Goal: Task Accomplishment & Management: Use online tool/utility

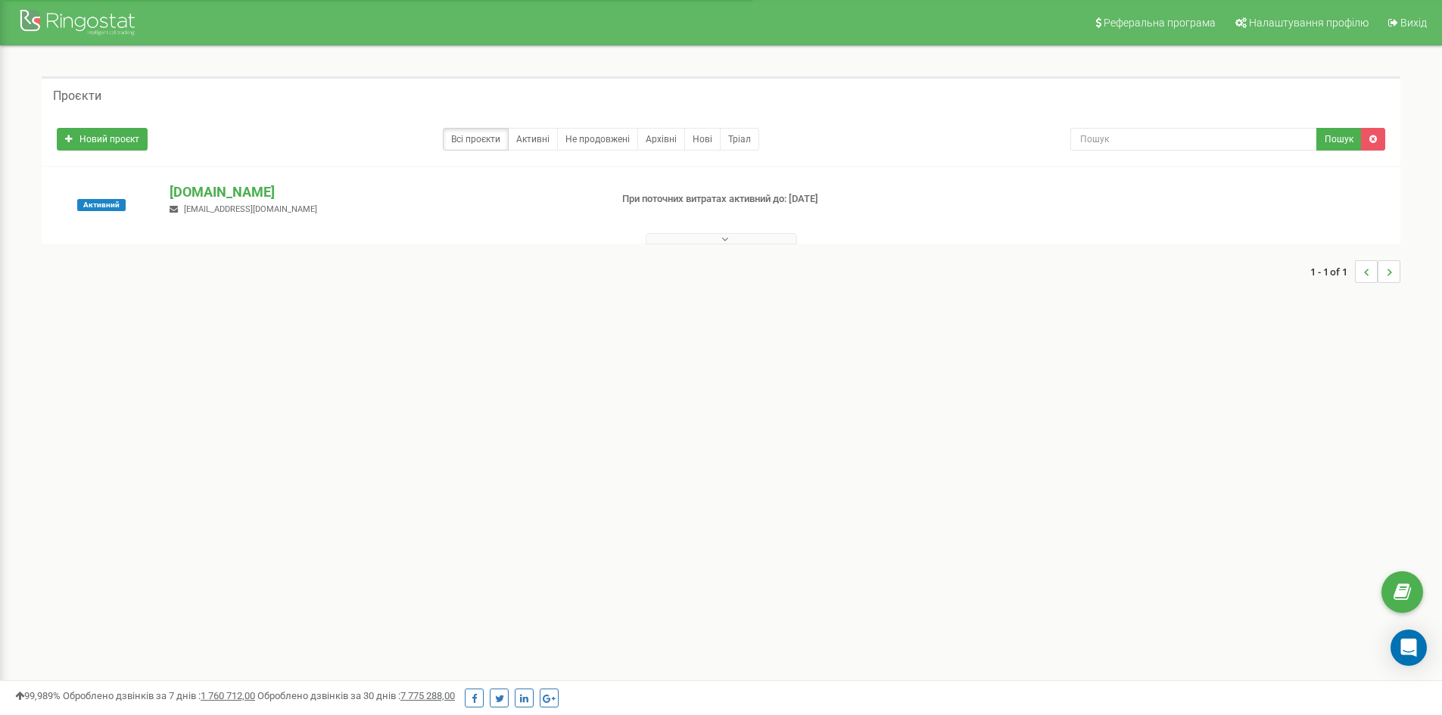
click at [684, 236] on button at bounding box center [721, 238] width 151 height 11
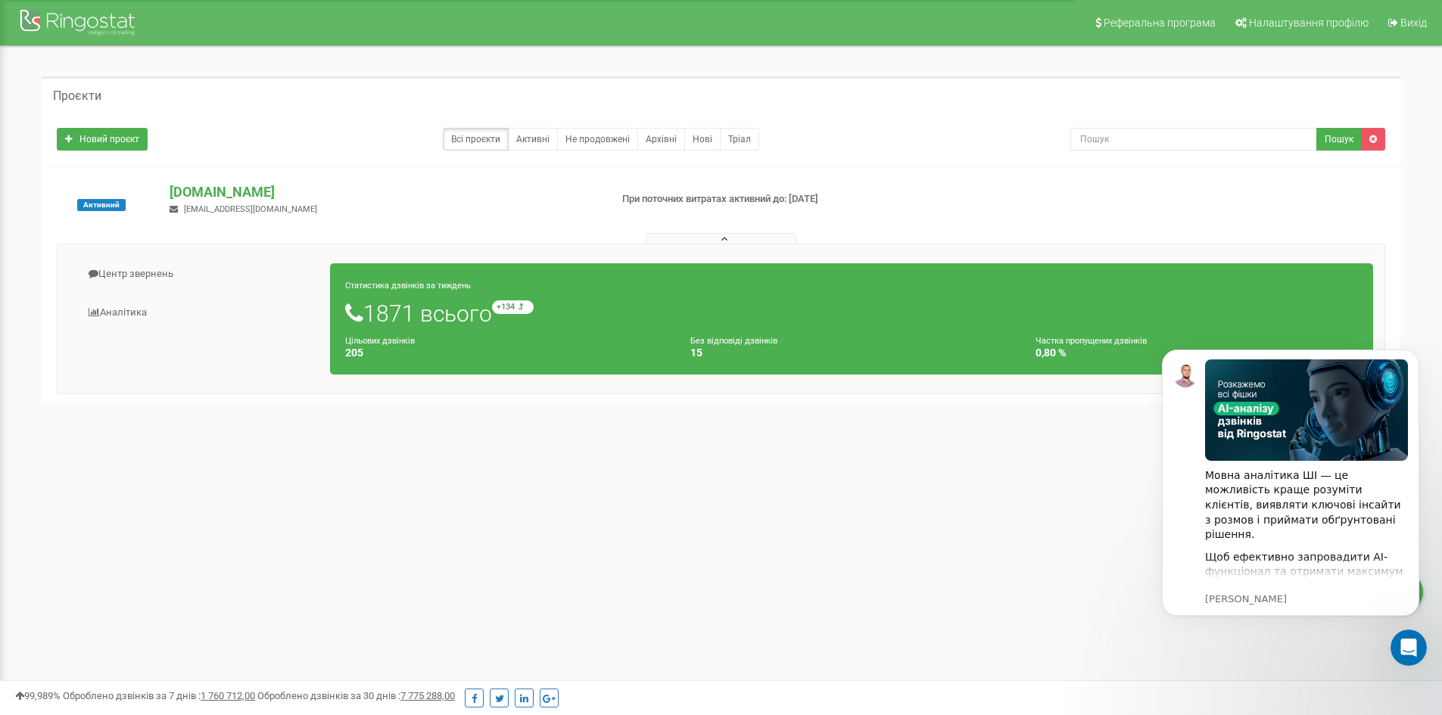
click at [977, 489] on div "Реферальна програма Налаштування профілю Вихід Проєкти Новий проєкт Всі проєкти…" at bounding box center [721, 454] width 1442 height 908
click at [125, 308] on link "Аналiтика" at bounding box center [200, 312] width 262 height 37
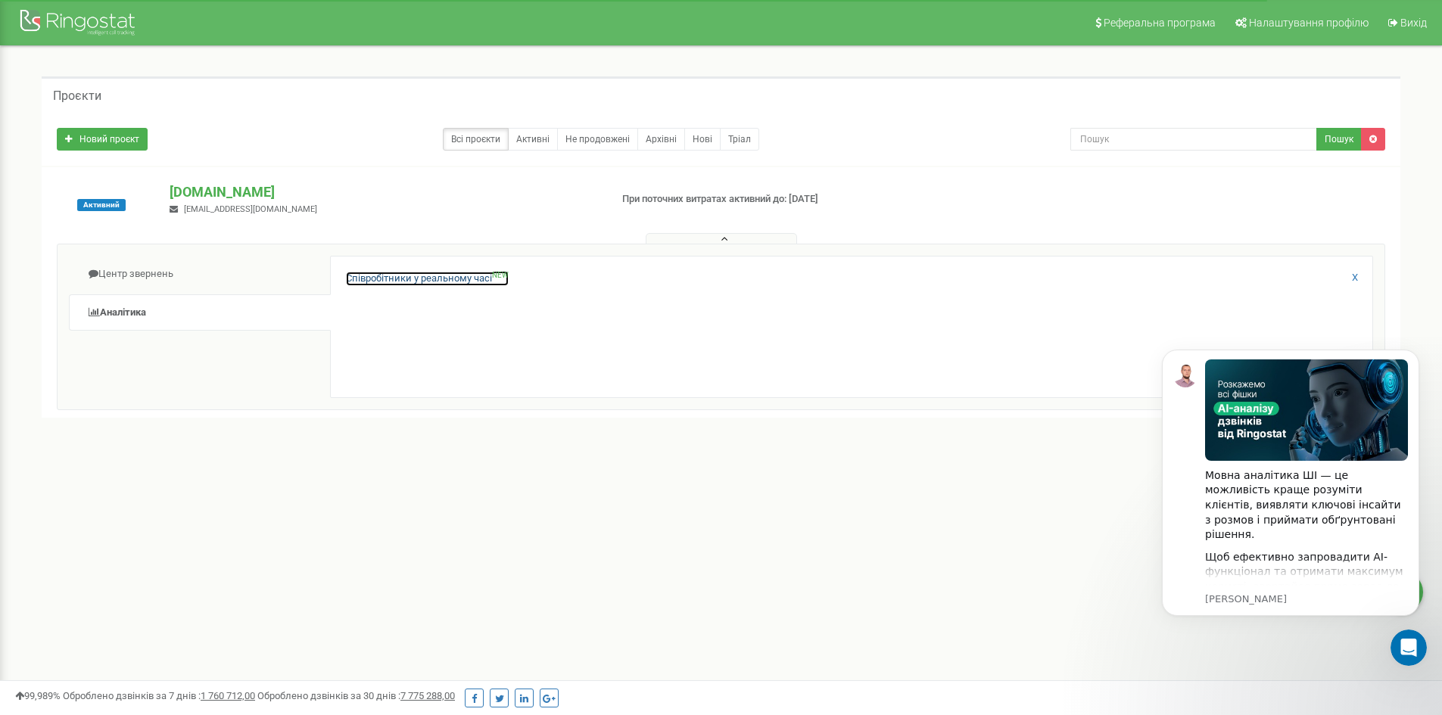
click at [450, 280] on link "Співробітники у реальному часі NEW" at bounding box center [427, 279] width 163 height 14
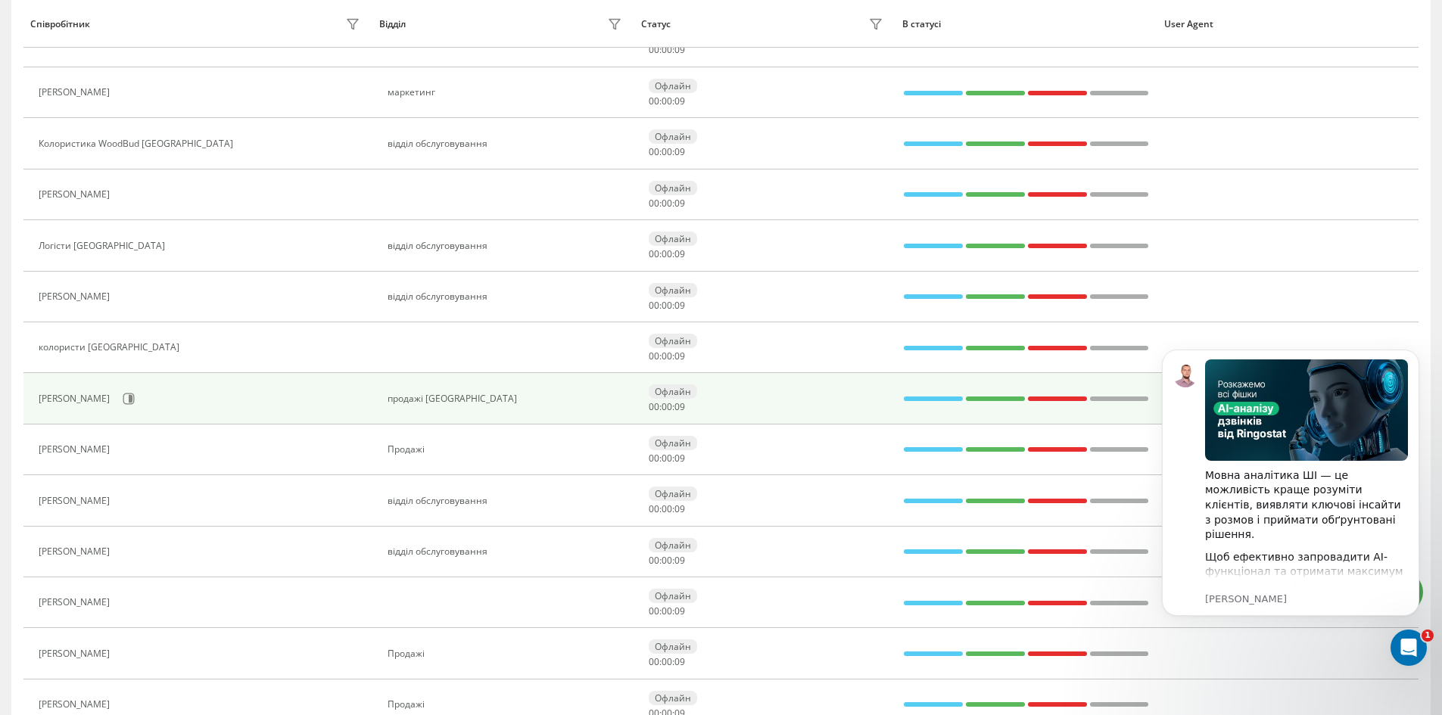
scroll to position [858, 0]
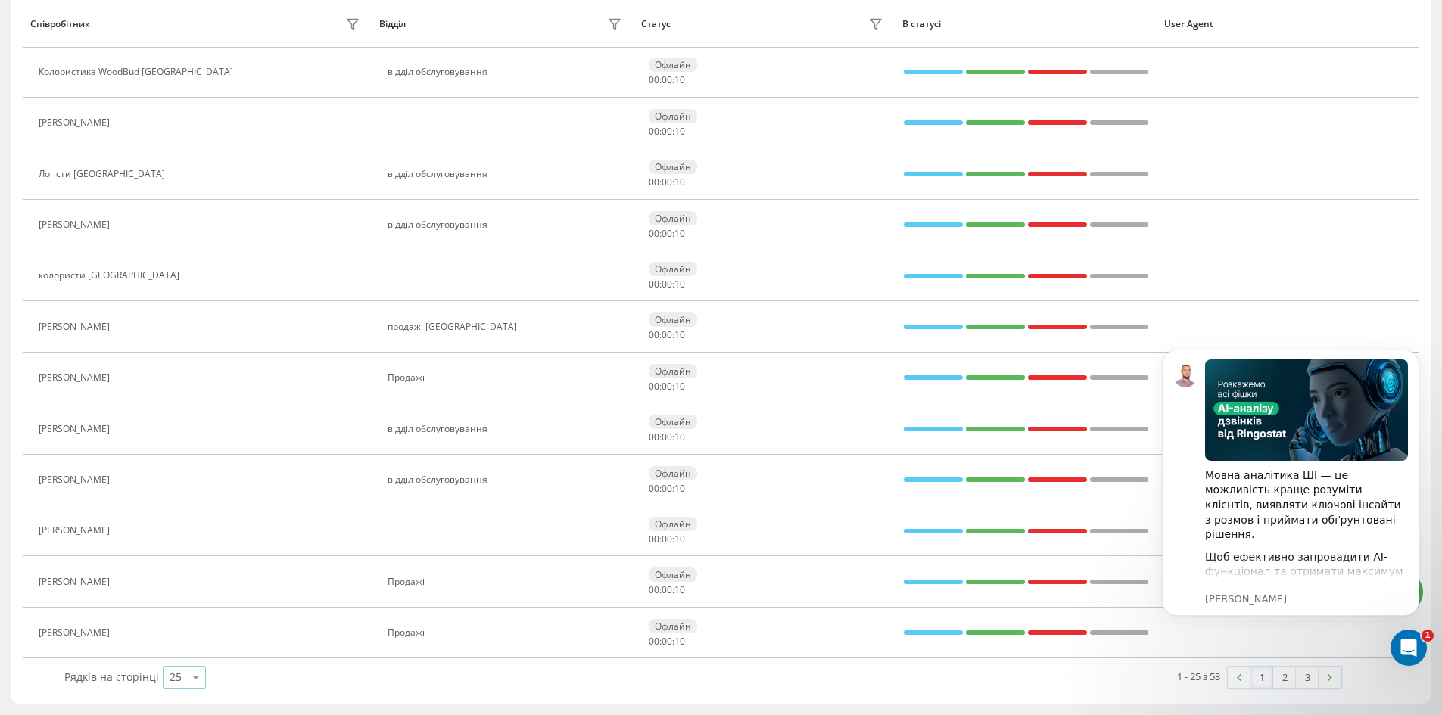
click at [176, 684] on div "25" at bounding box center [176, 677] width 12 height 15
click at [180, 627] on div "50" at bounding box center [185, 634] width 42 height 22
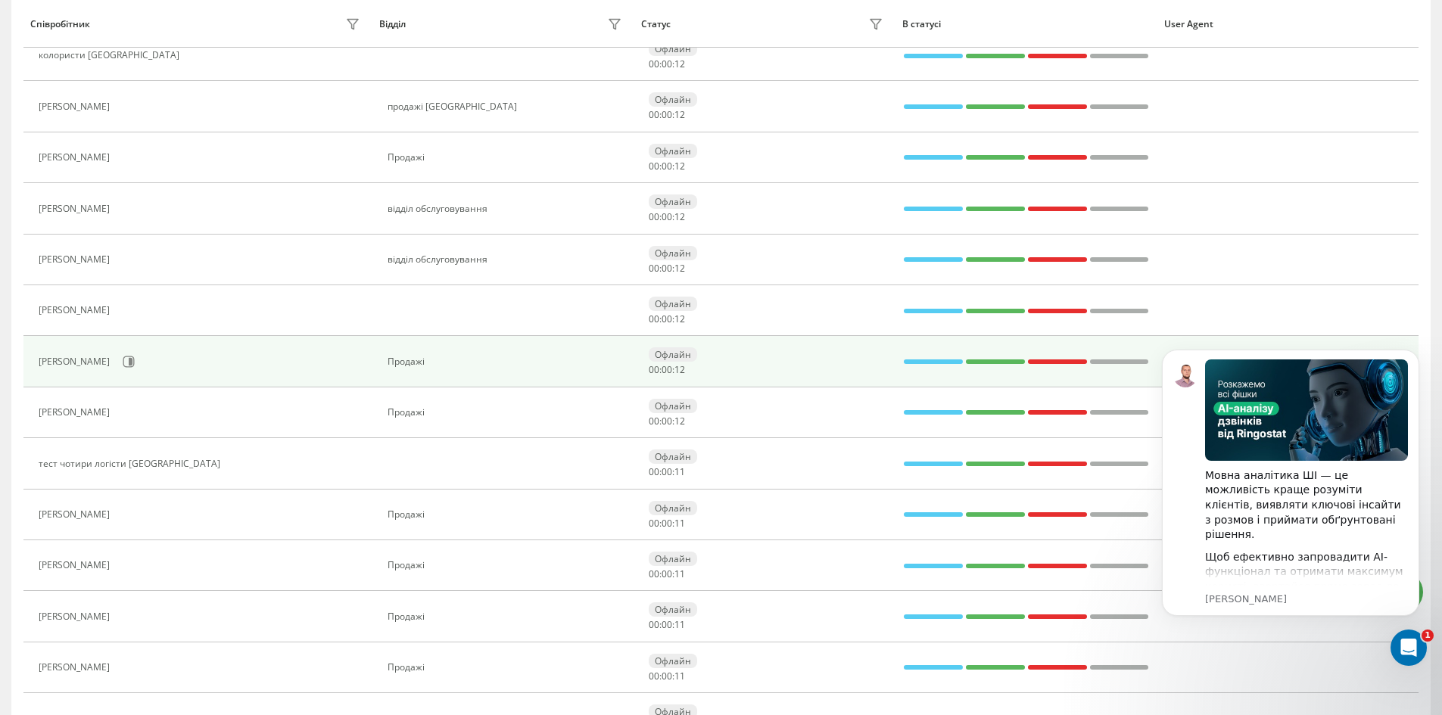
scroll to position [1236, 0]
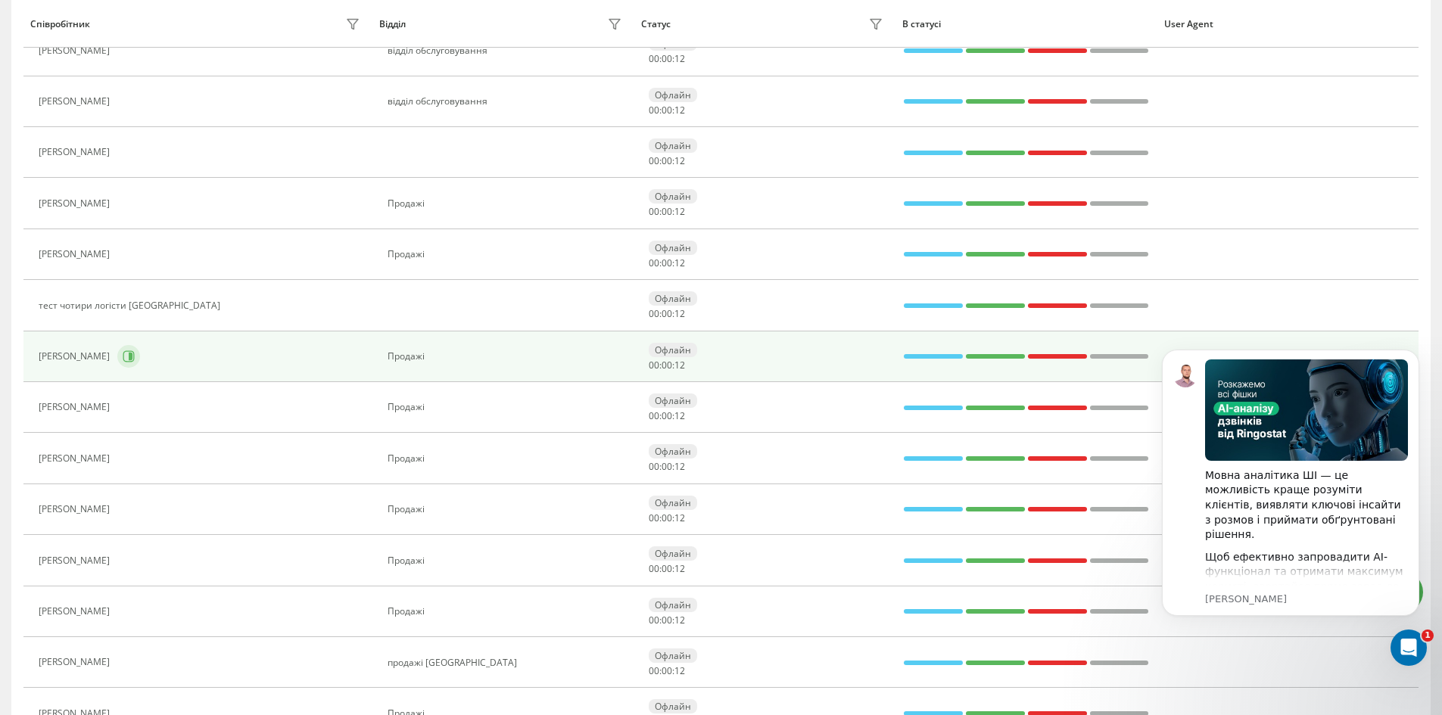
click at [123, 358] on icon at bounding box center [129, 356] width 12 height 12
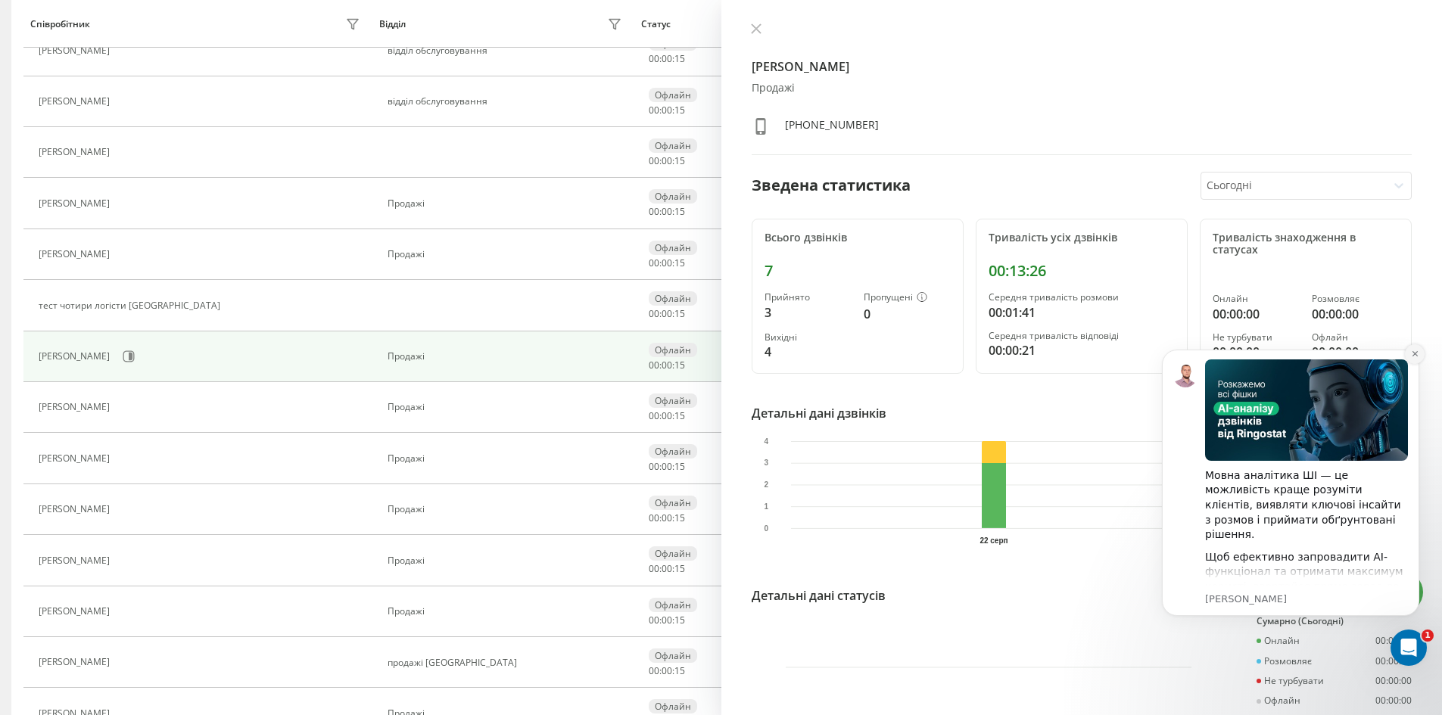
click at [1417, 359] on button "Dismiss notification" at bounding box center [1415, 354] width 20 height 20
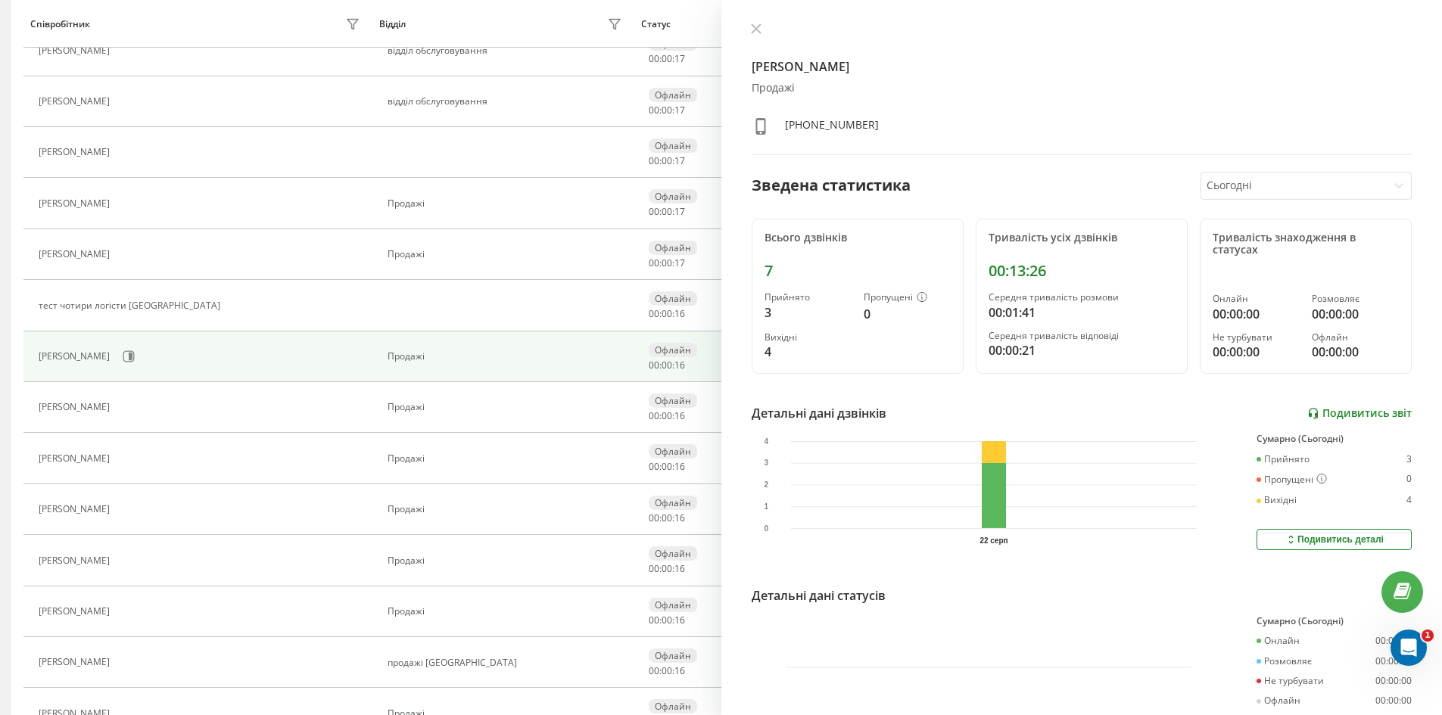
click at [1353, 410] on link "Подивитись звіт" at bounding box center [1359, 413] width 104 height 13
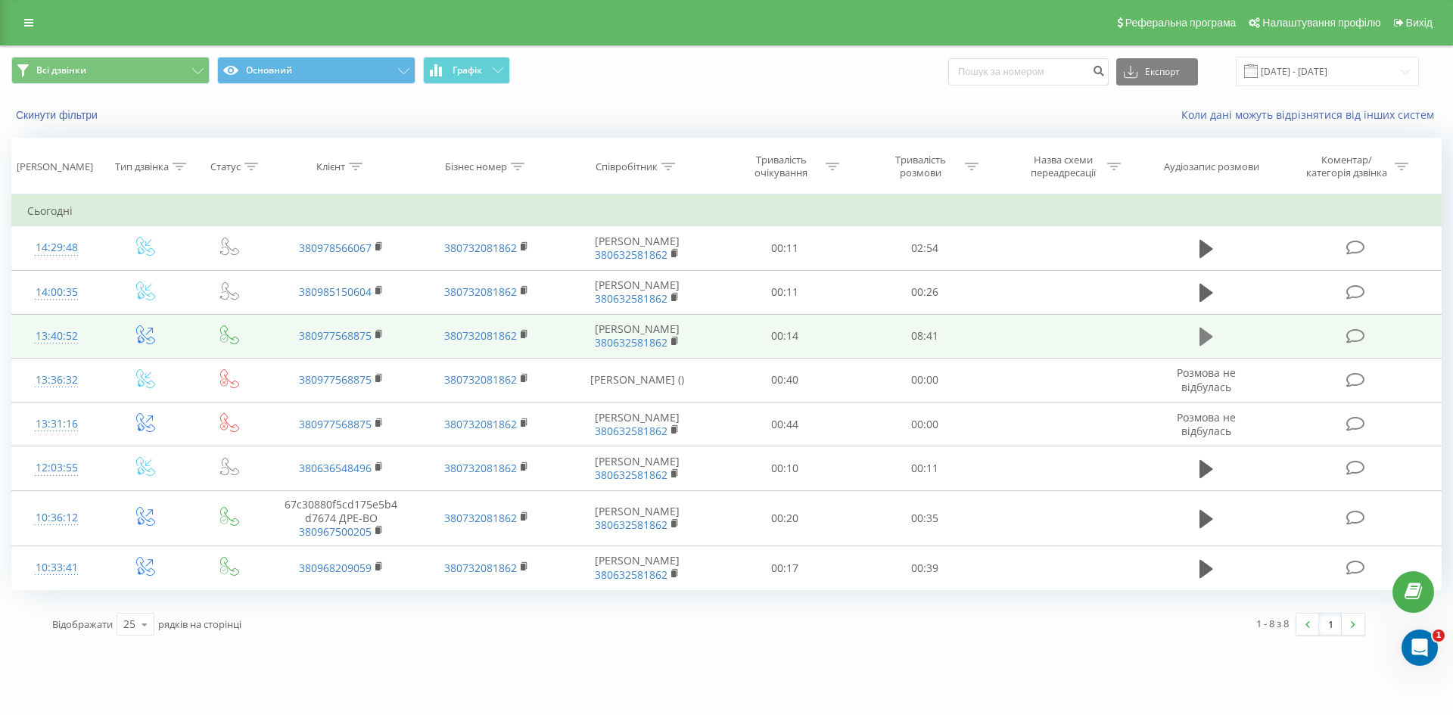
click at [1198, 344] on button at bounding box center [1206, 336] width 23 height 23
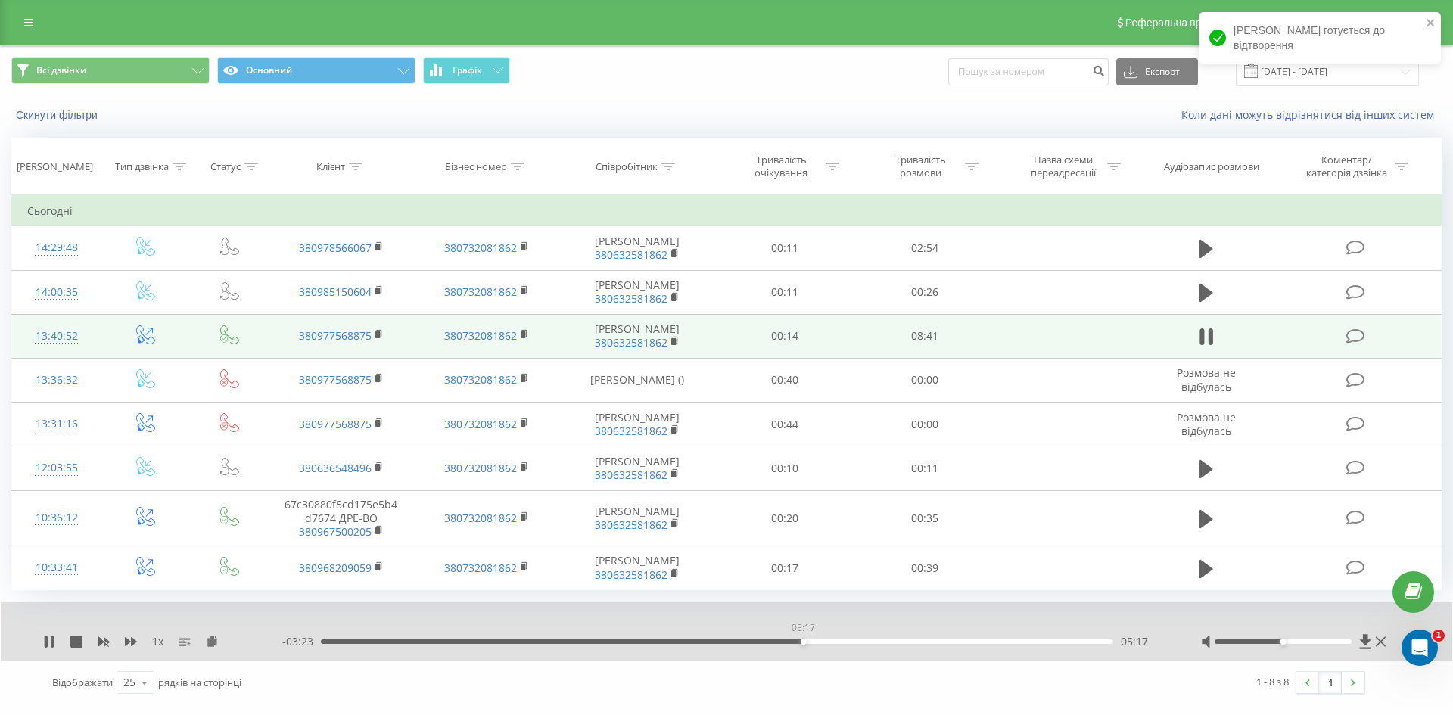
click at [803, 644] on div "05:17" at bounding box center [717, 642] width 793 height 5
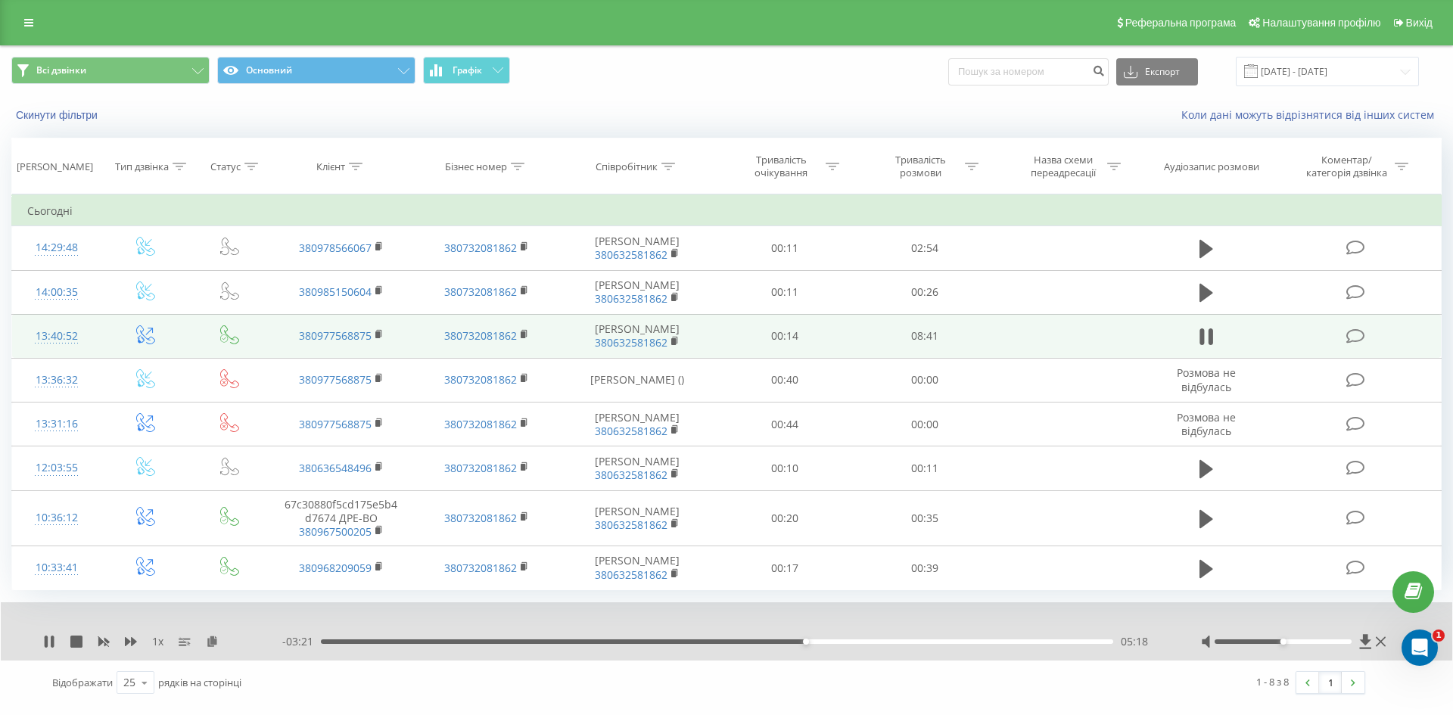
click at [819, 641] on div "05:18" at bounding box center [717, 642] width 793 height 5
click at [831, 642] on div "05:28" at bounding box center [717, 642] width 793 height 5
click at [849, 642] on div "05:36" at bounding box center [717, 642] width 793 height 5
click at [860, 642] on div "05:54" at bounding box center [717, 642] width 793 height 5
click at [872, 641] on div "06:02" at bounding box center [717, 642] width 793 height 5
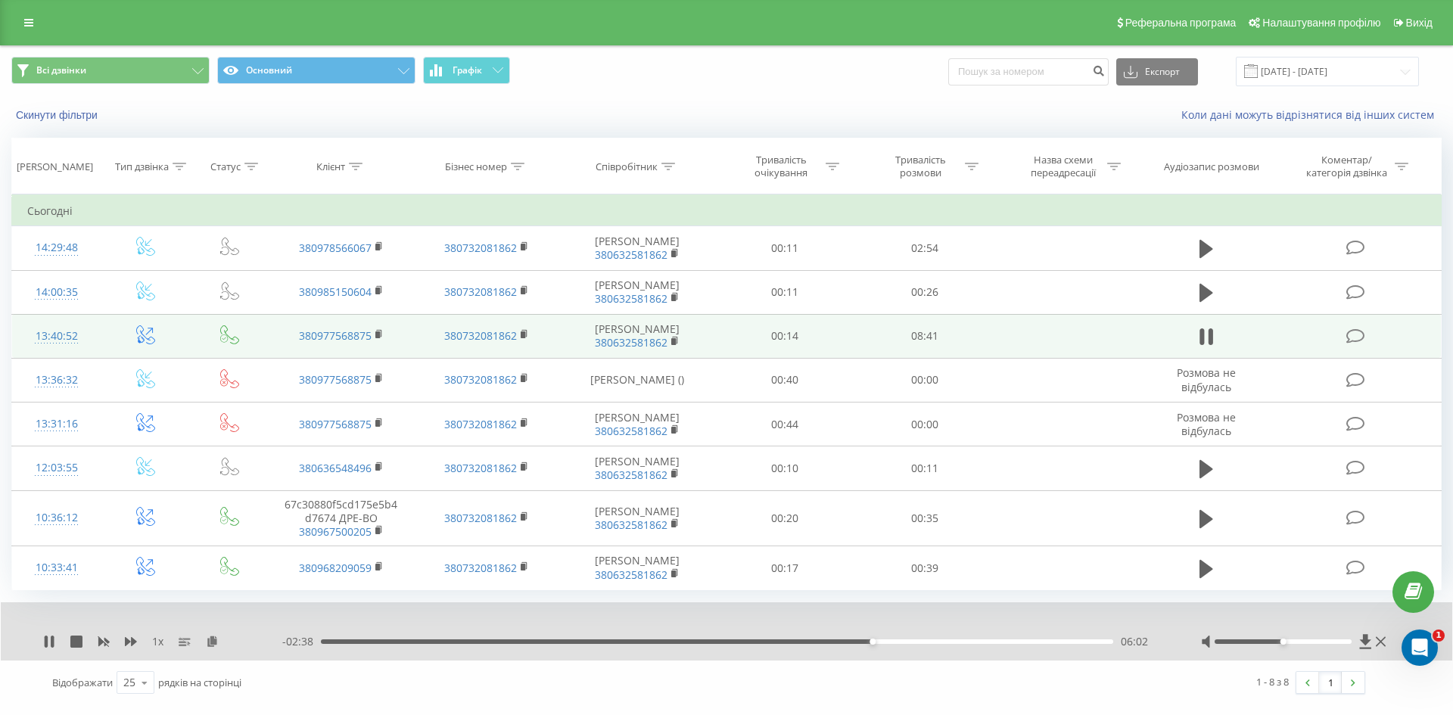
click at [883, 640] on div "06:02" at bounding box center [717, 642] width 793 height 5
click at [903, 643] on div "06:22" at bounding box center [717, 642] width 793 height 5
click at [889, 641] on div "06:13" at bounding box center [717, 642] width 793 height 5
click at [46, 642] on icon at bounding box center [46, 642] width 3 height 12
click at [897, 640] on div "06:23" at bounding box center [717, 642] width 793 height 5
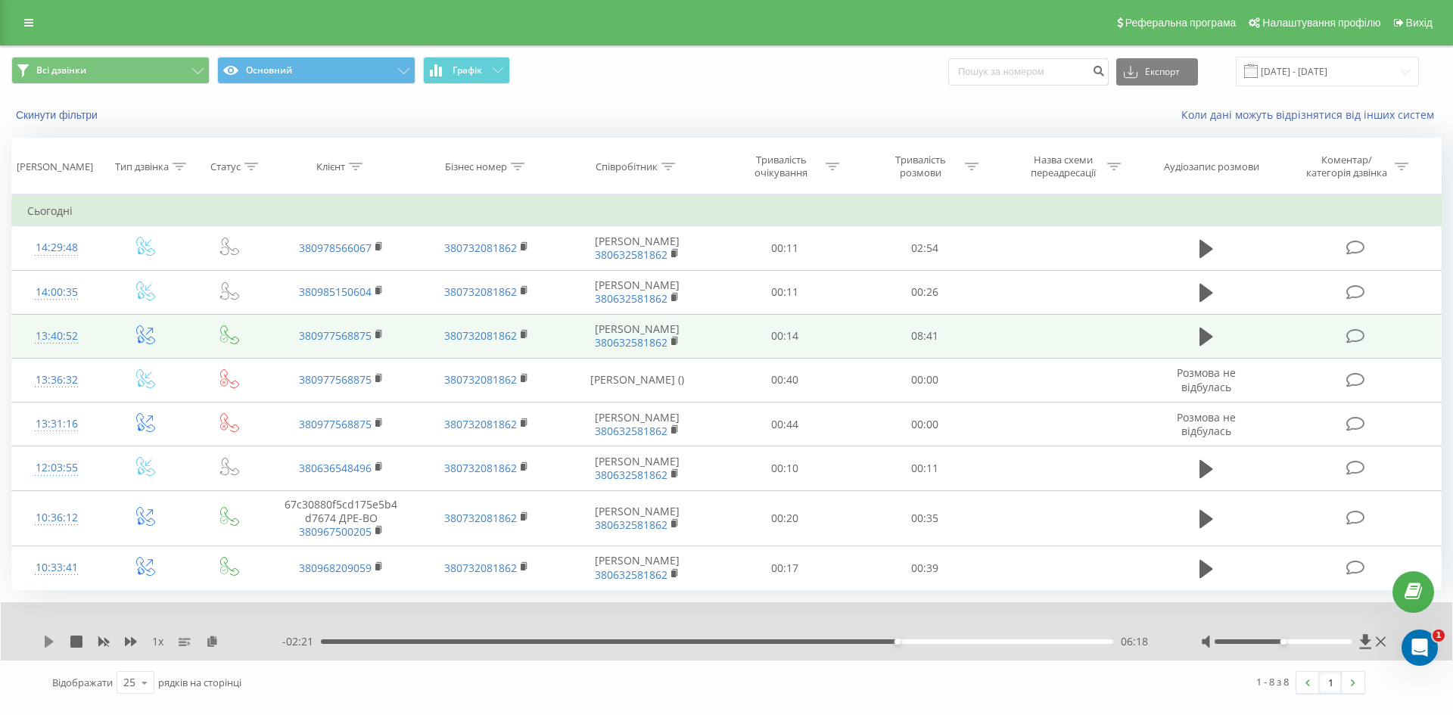
click at [51, 637] on icon at bounding box center [49, 642] width 12 height 12
